Goal: Information Seeking & Learning: Learn about a topic

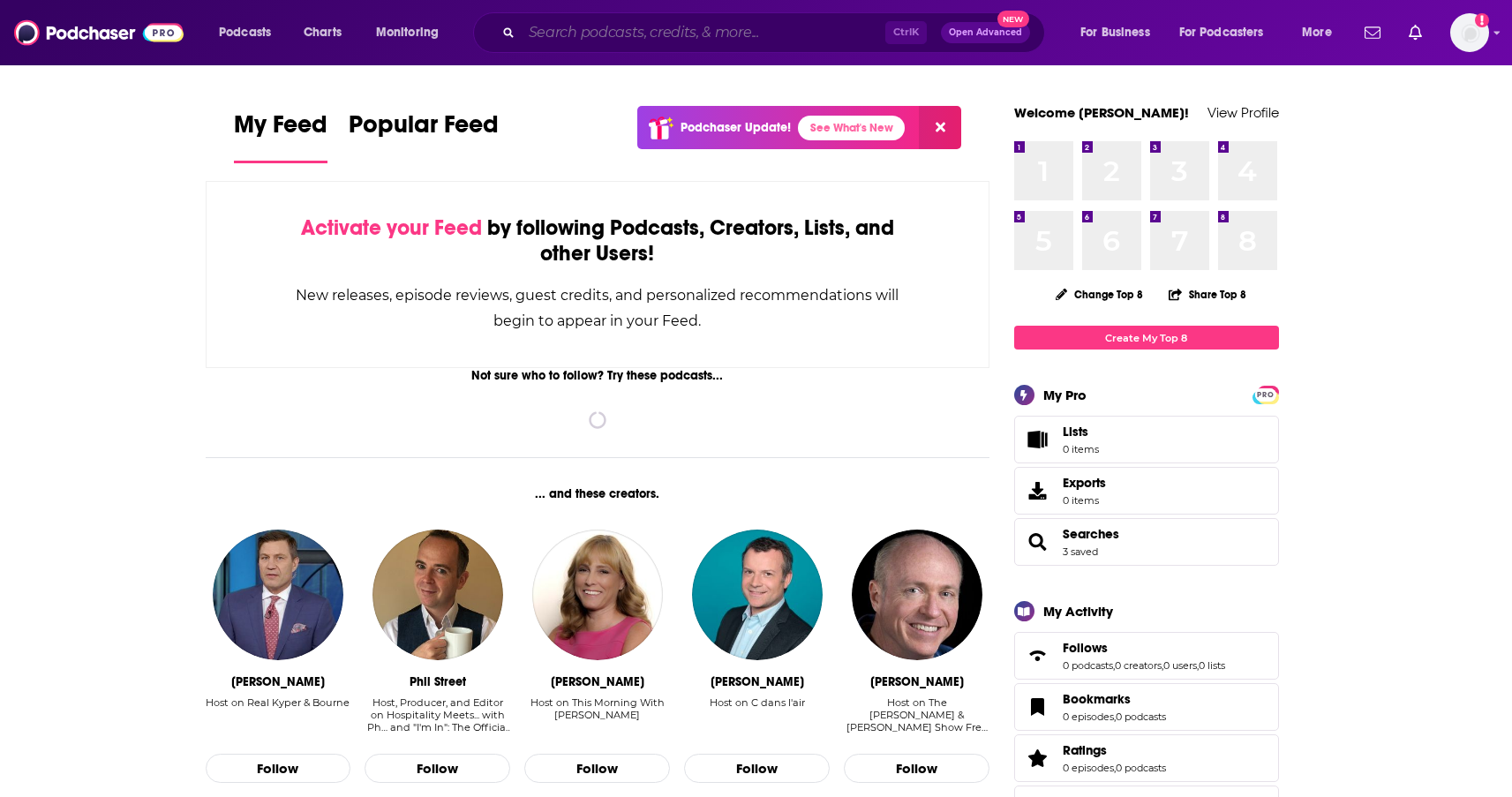
click at [631, 32] on input "Search podcasts, credits, & more..." at bounding box center [703, 33] width 363 height 28
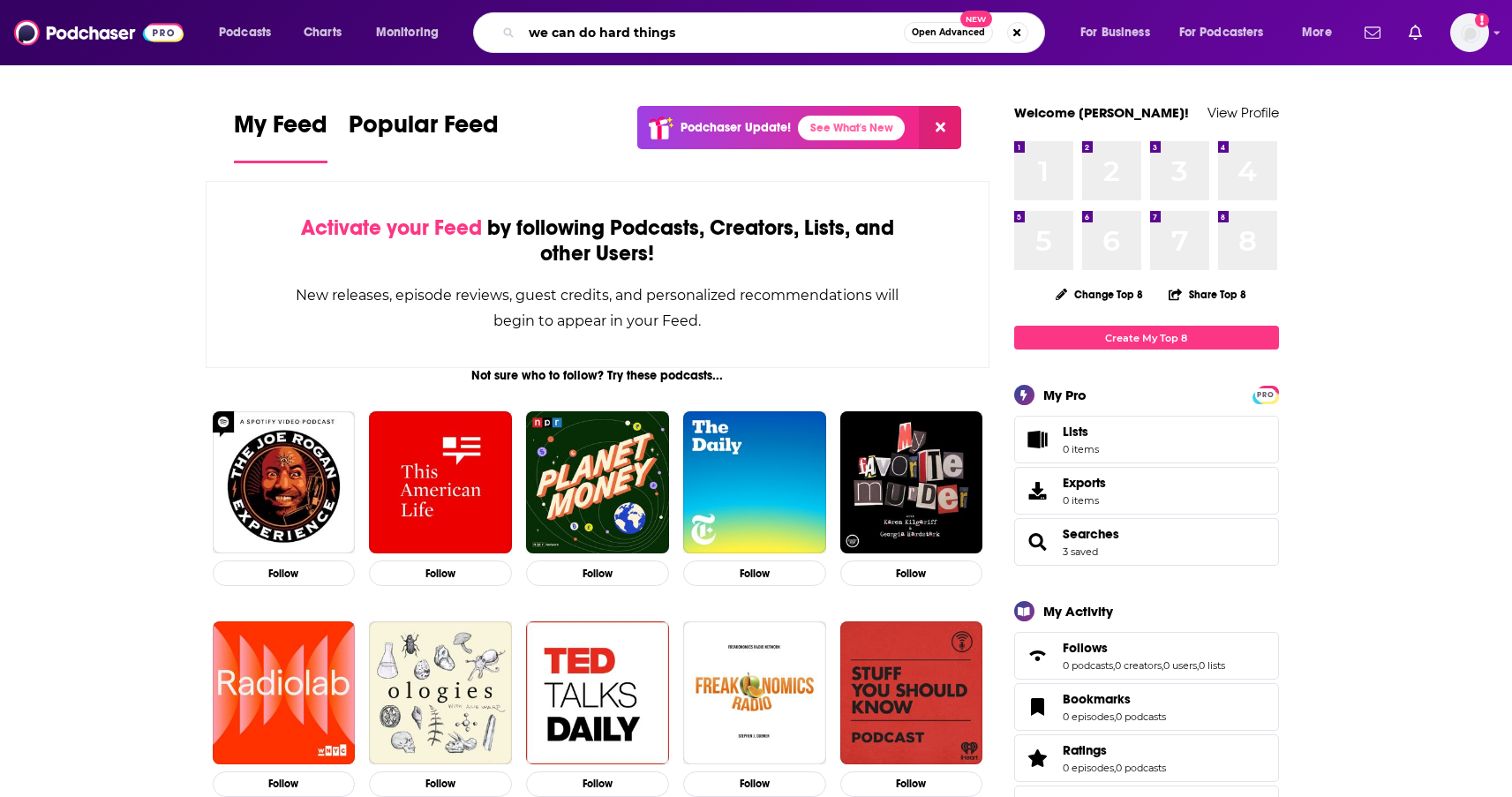
type input "we can do hard things"
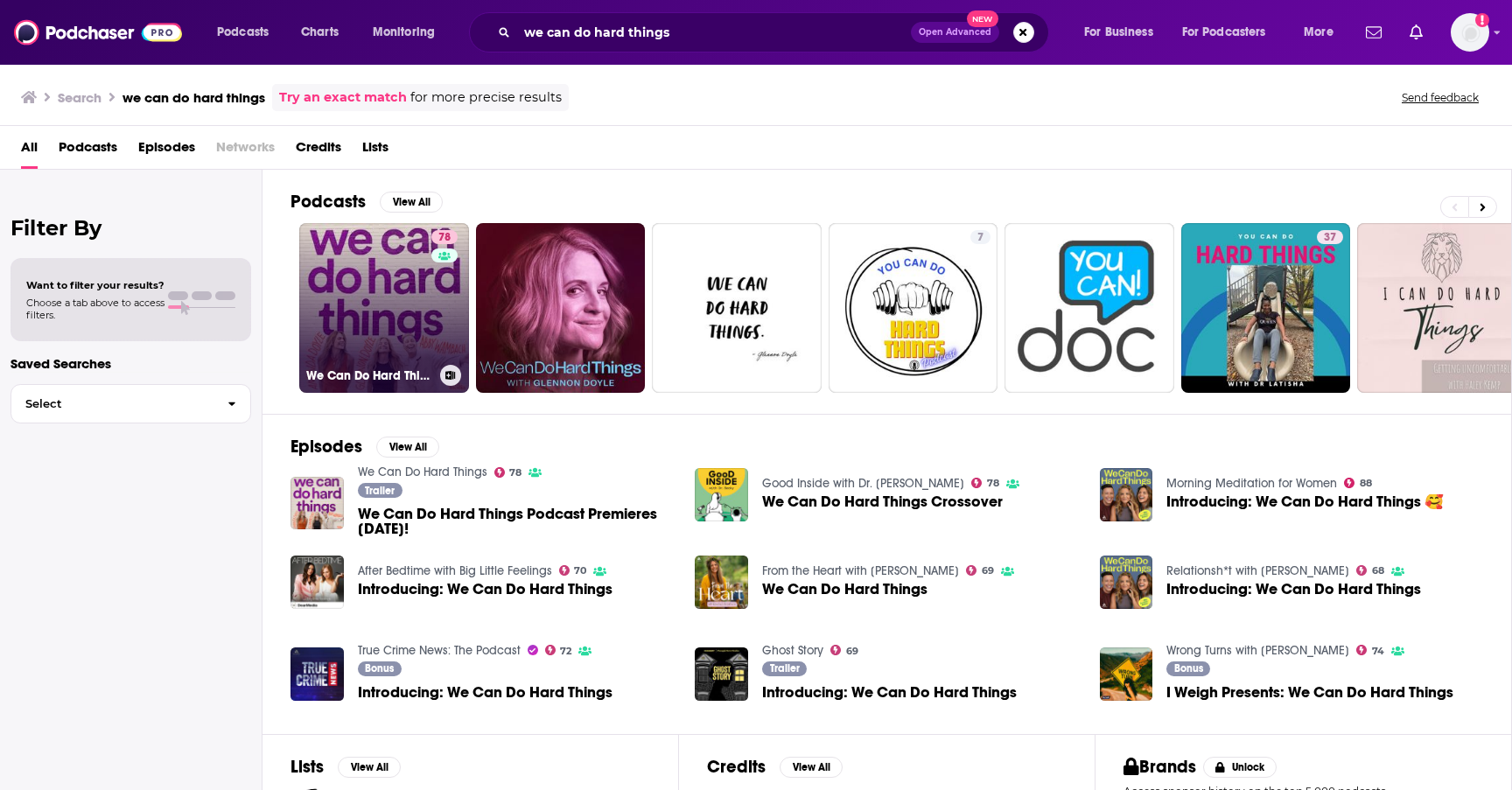
click at [396, 334] on link "78 We Can Do Hard Things" at bounding box center [383, 307] width 169 height 169
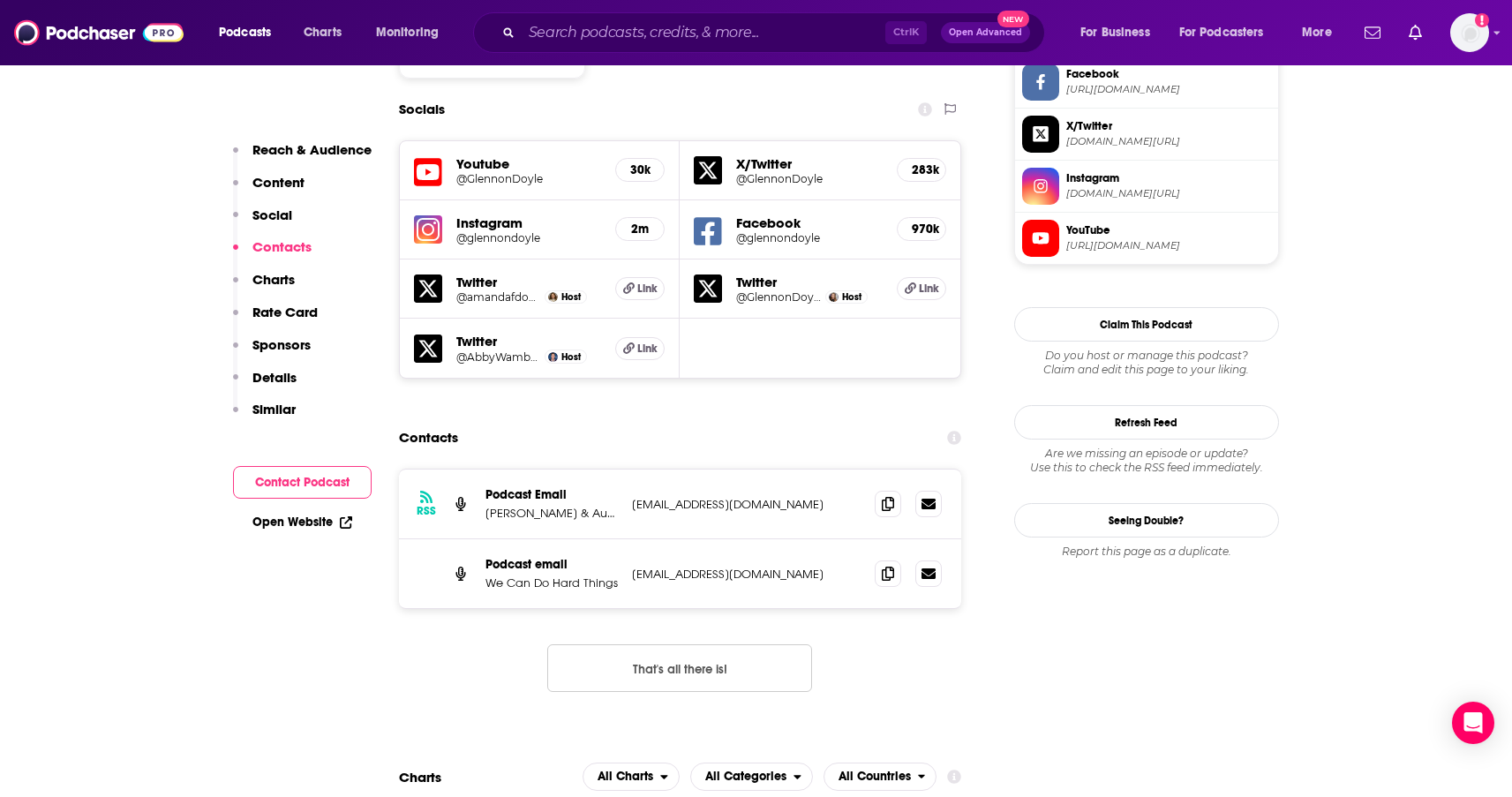
scroll to position [1589, 0]
